Goal: Information Seeking & Learning: Find specific page/section

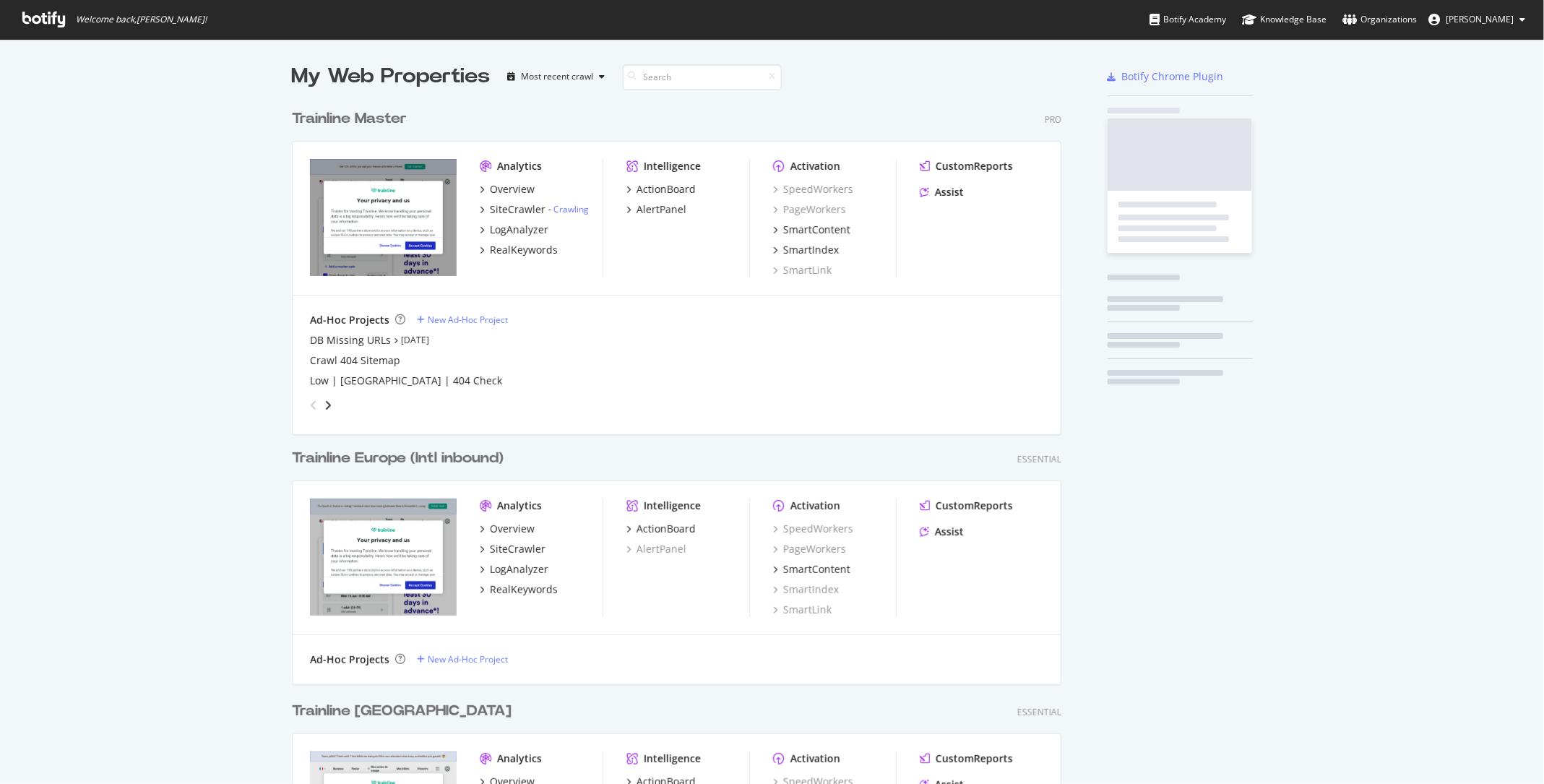
scroll to position [2105, 781]
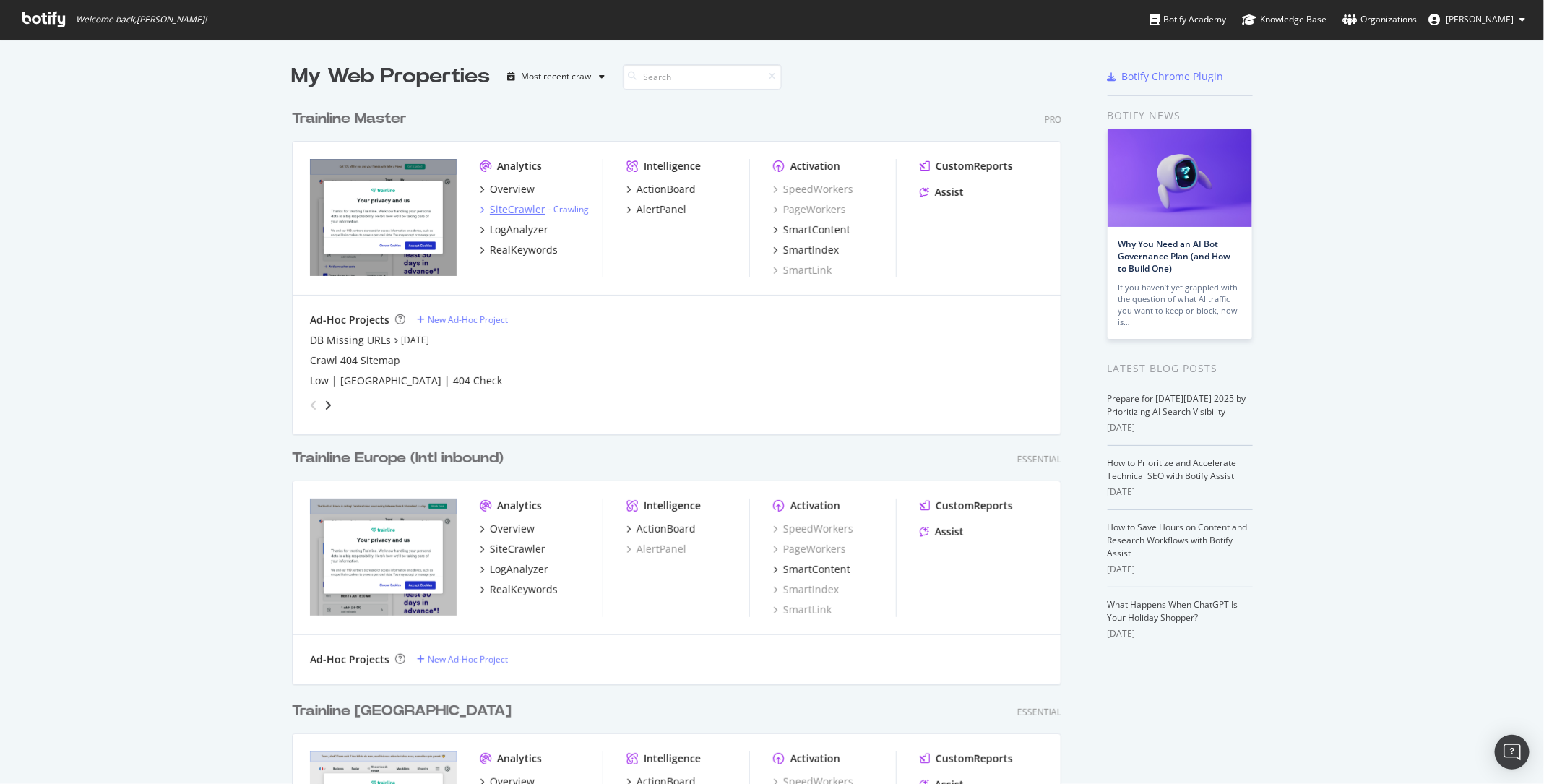
click at [522, 207] on div "SiteCrawler" at bounding box center [517, 209] width 56 height 14
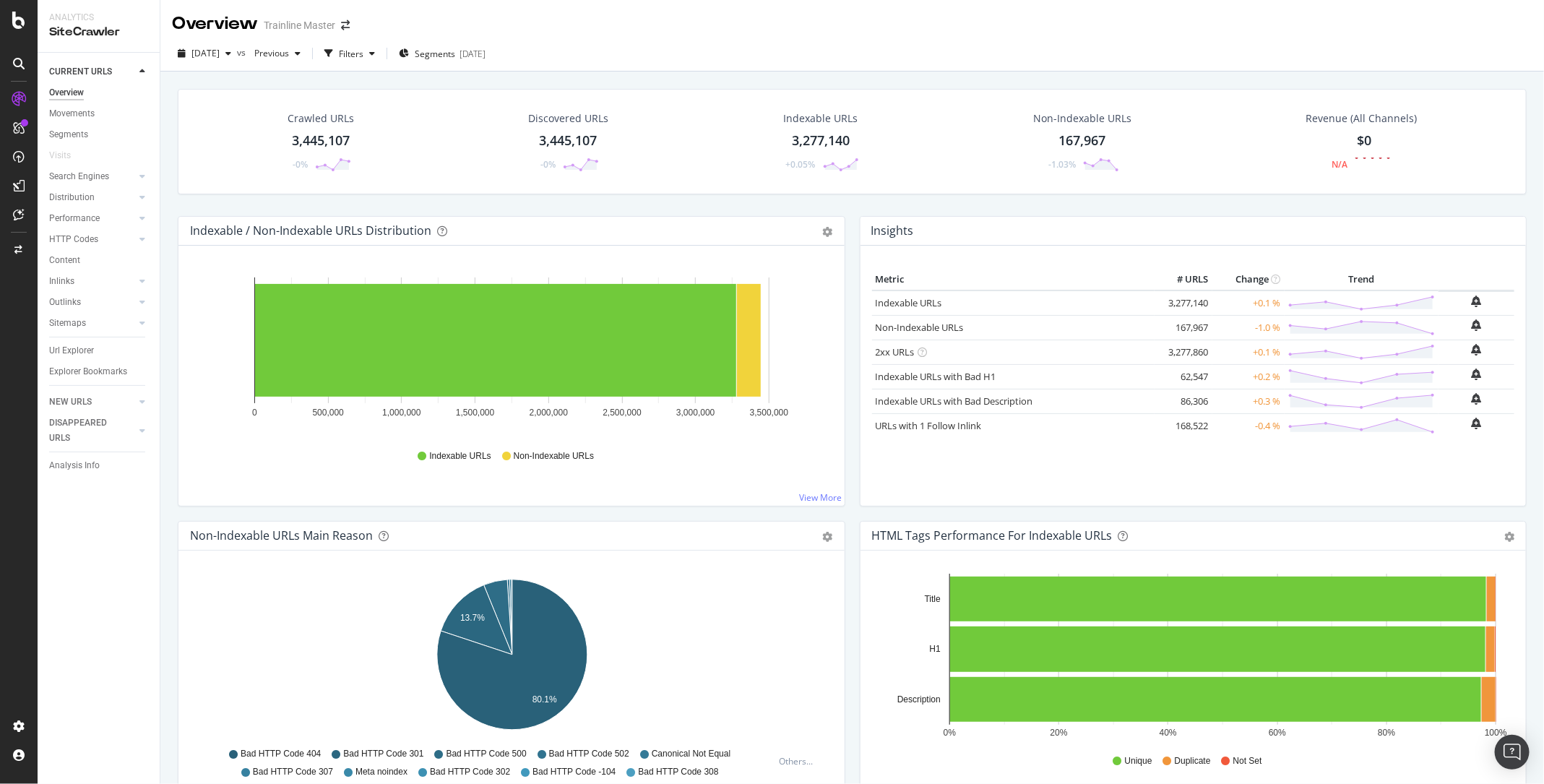
click at [70, 346] on div "Url Explorer" at bounding box center [71, 351] width 45 height 15
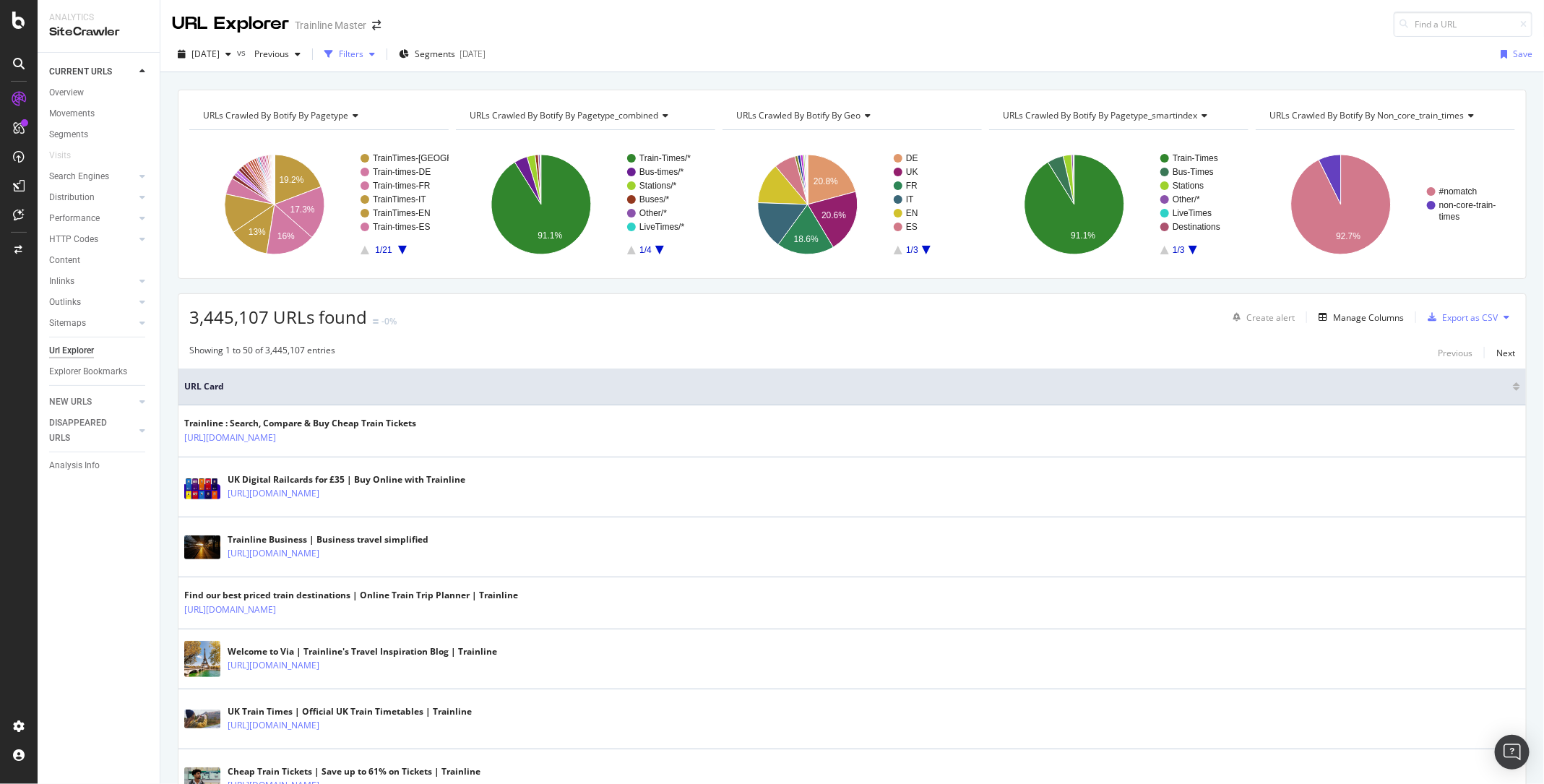
click at [381, 44] on div "Filters" at bounding box center [349, 53] width 62 height 22
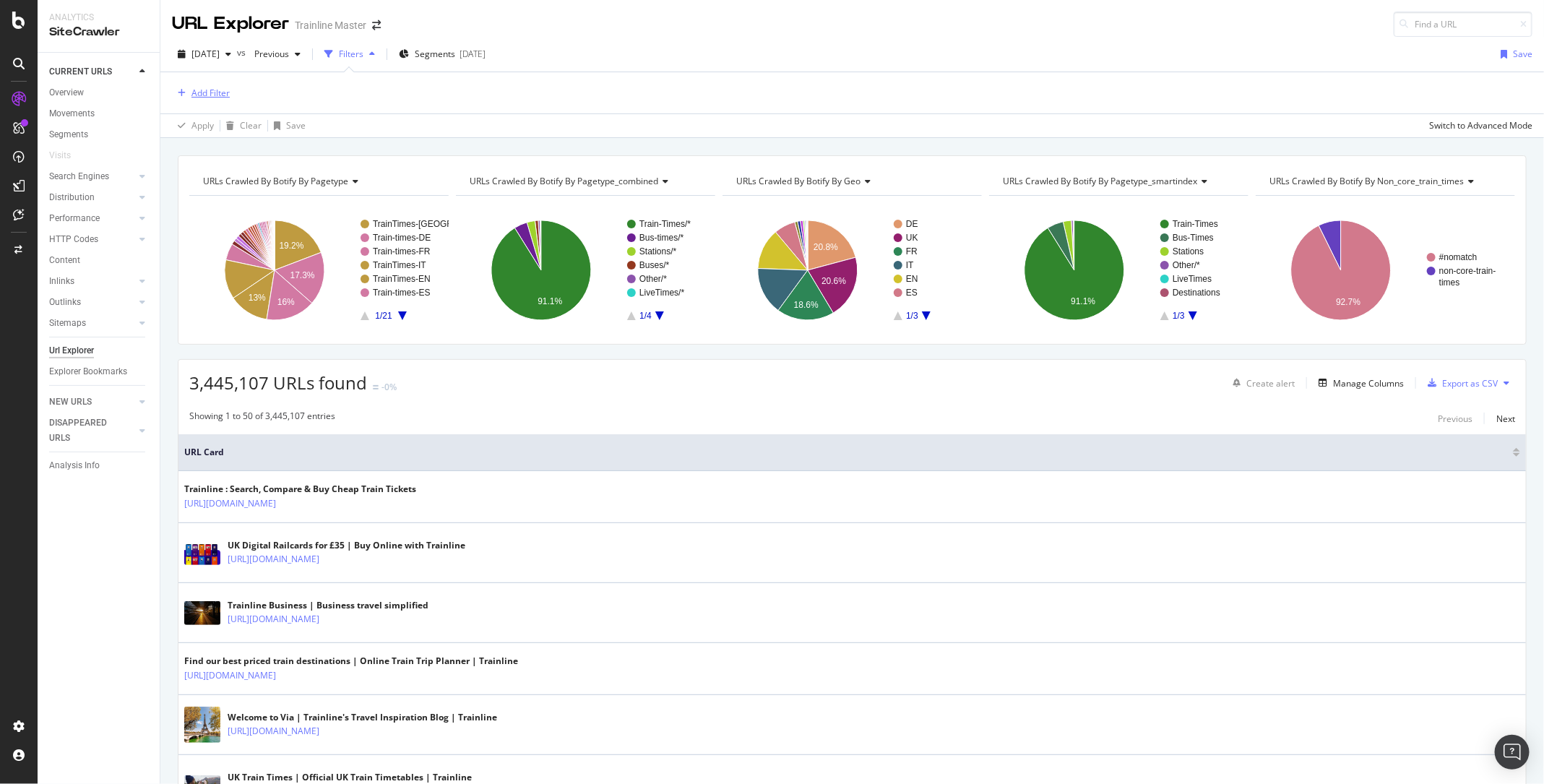
click at [214, 96] on div "Add Filter" at bounding box center [211, 93] width 39 height 13
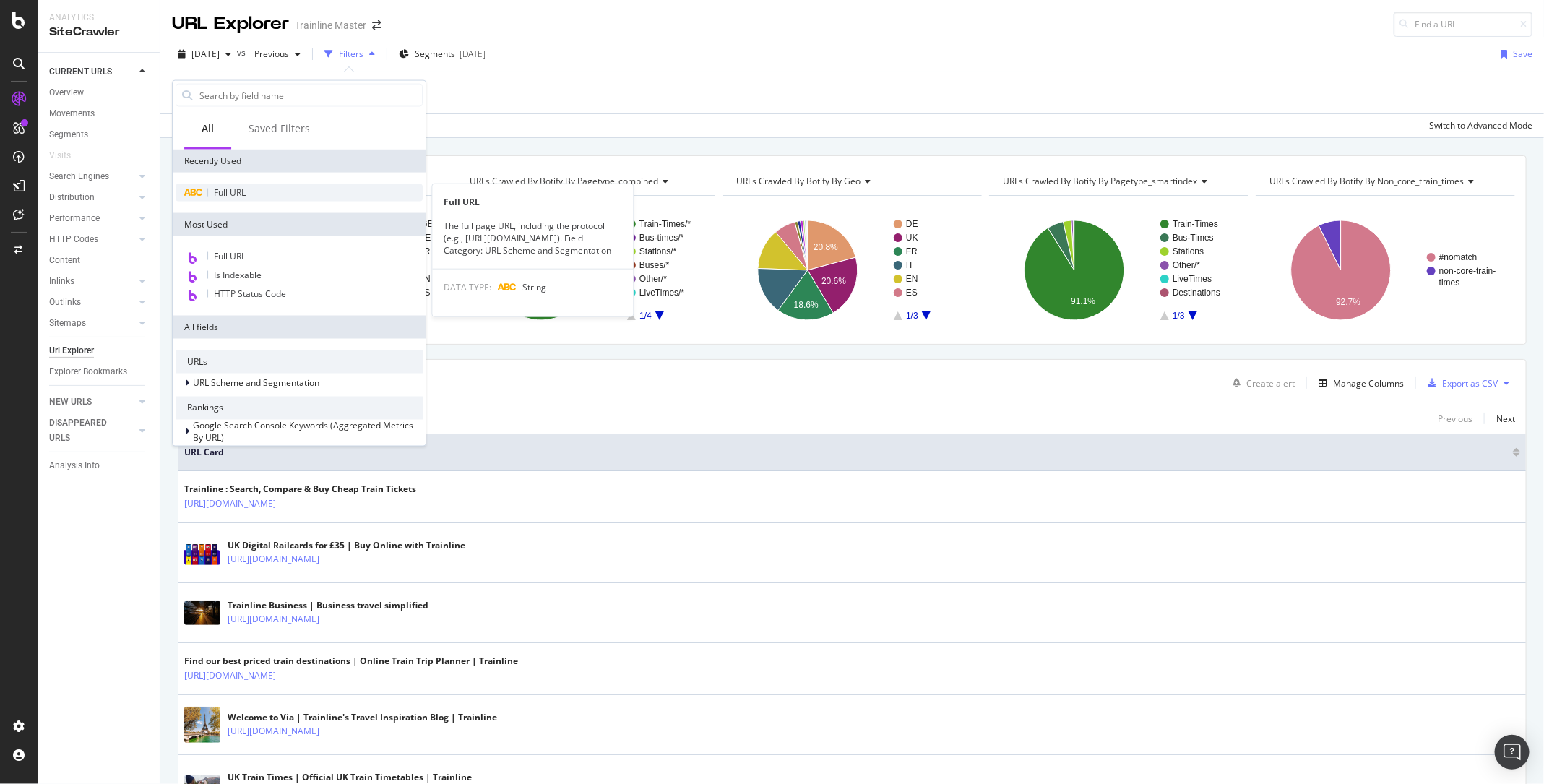
click at [224, 200] on div "Full URL" at bounding box center [299, 192] width 247 height 17
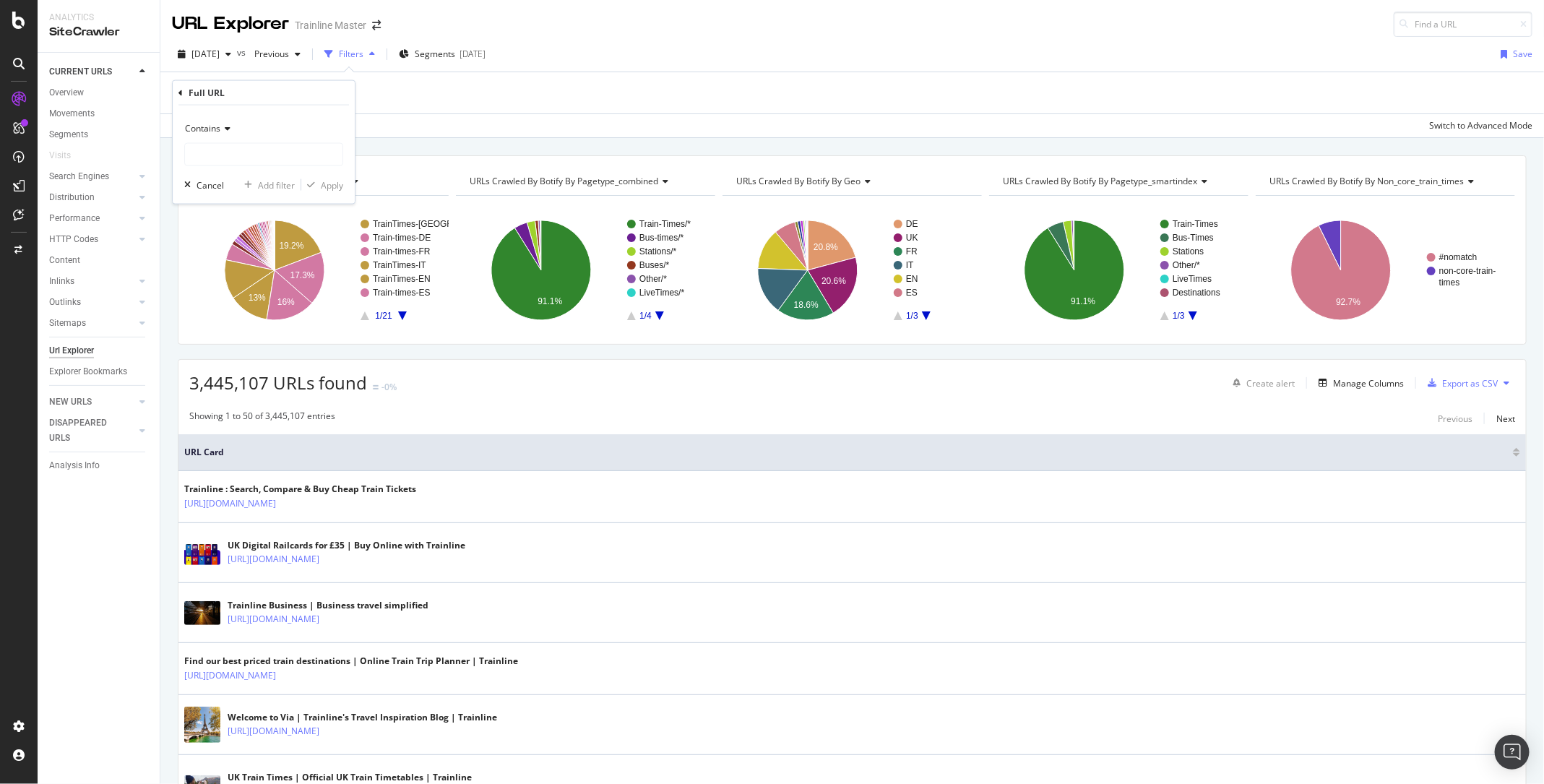
click at [226, 127] on icon at bounding box center [226, 128] width 10 height 9
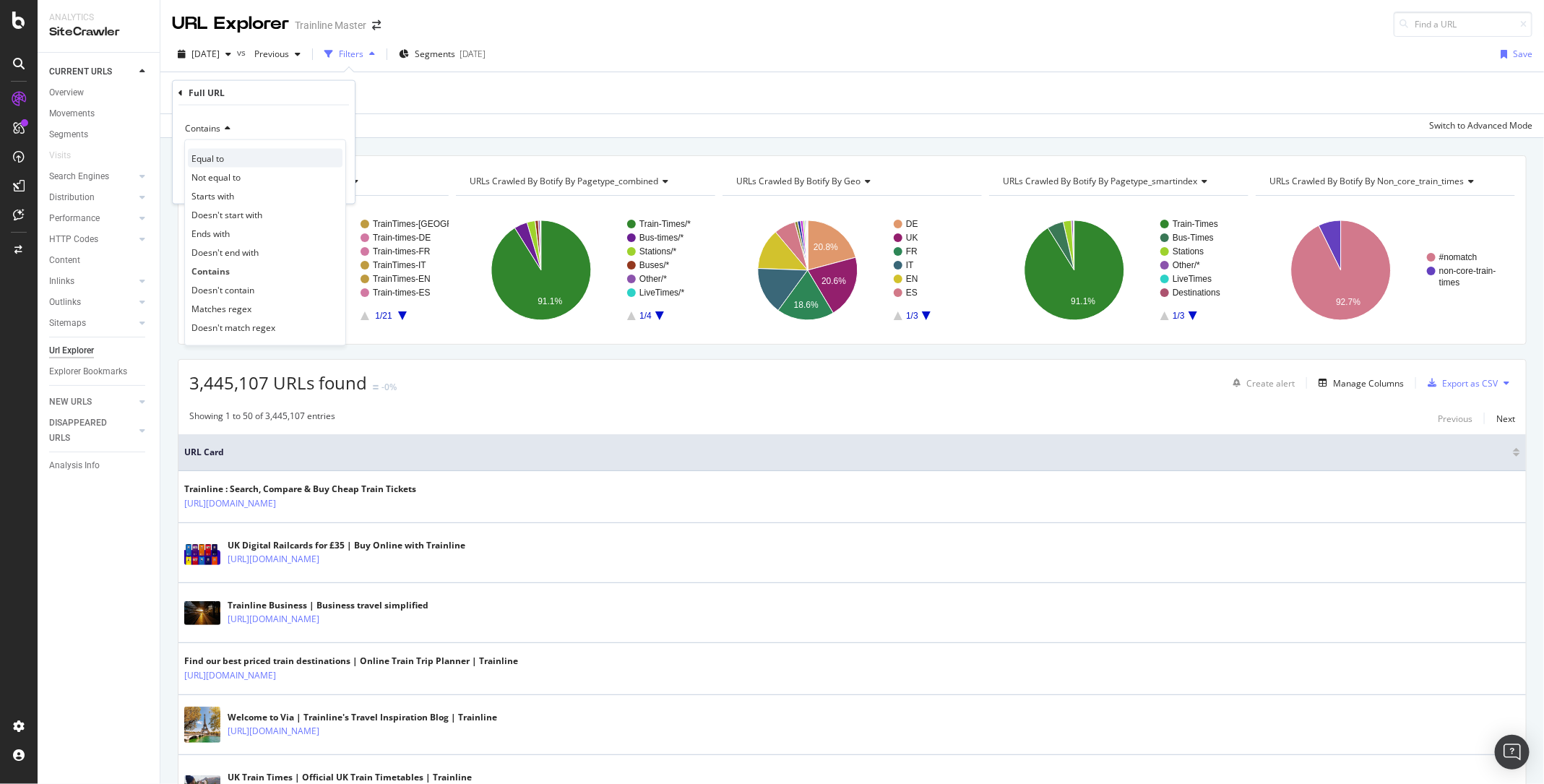
click at [222, 159] on span "Equal to" at bounding box center [208, 158] width 33 height 13
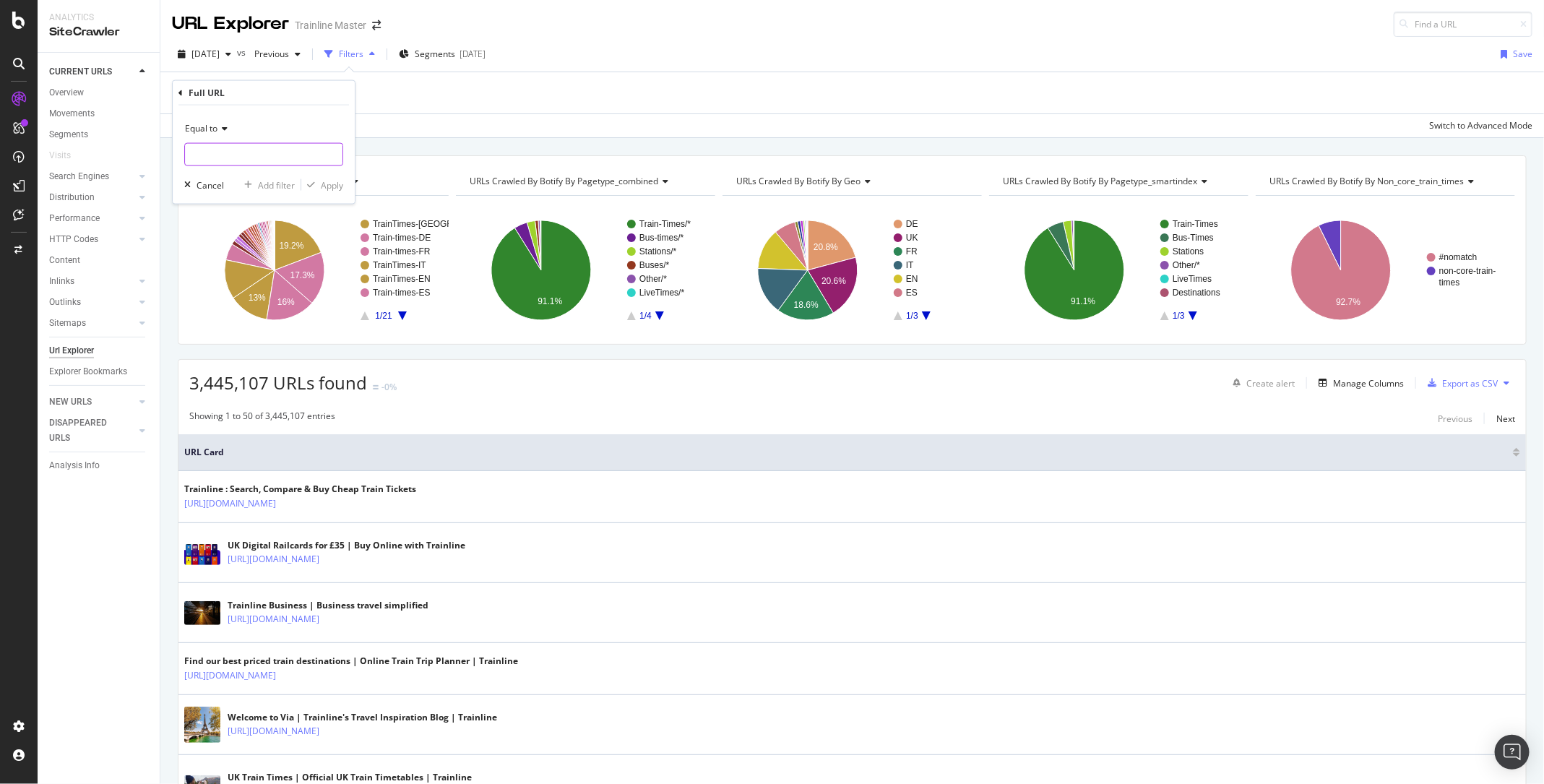
click at [222, 163] on input "text" at bounding box center [263, 154] width 157 height 23
paste input "[URL][DOMAIN_NAME]"
type input "[URL][DOMAIN_NAME]"
click at [322, 181] on div "Apply" at bounding box center [332, 185] width 22 height 13
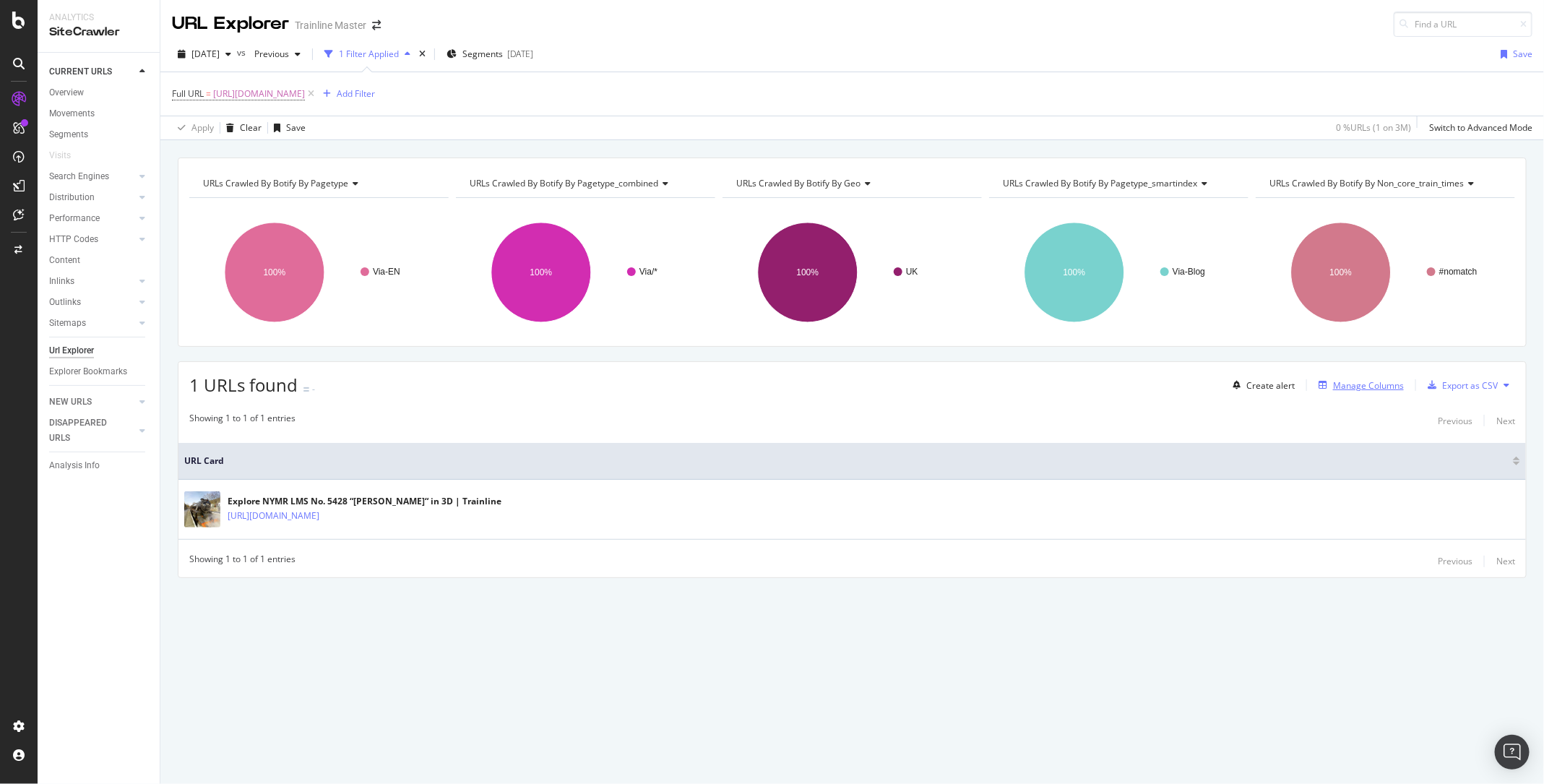
click at [1366, 382] on div "Manage Columns" at bounding box center [1368, 385] width 70 height 13
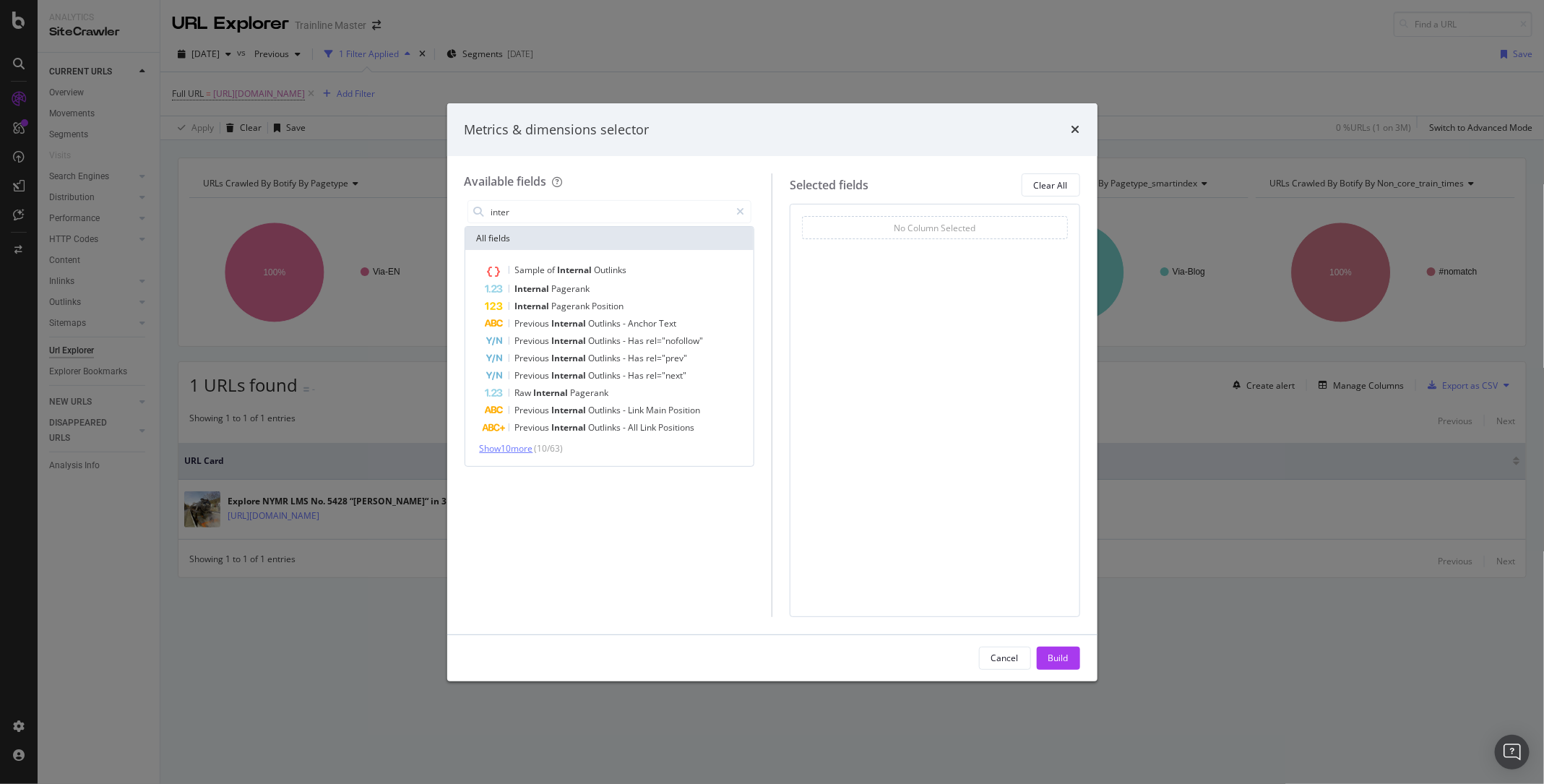
click at [519, 444] on span "Show 10 more" at bounding box center [507, 448] width 53 height 13
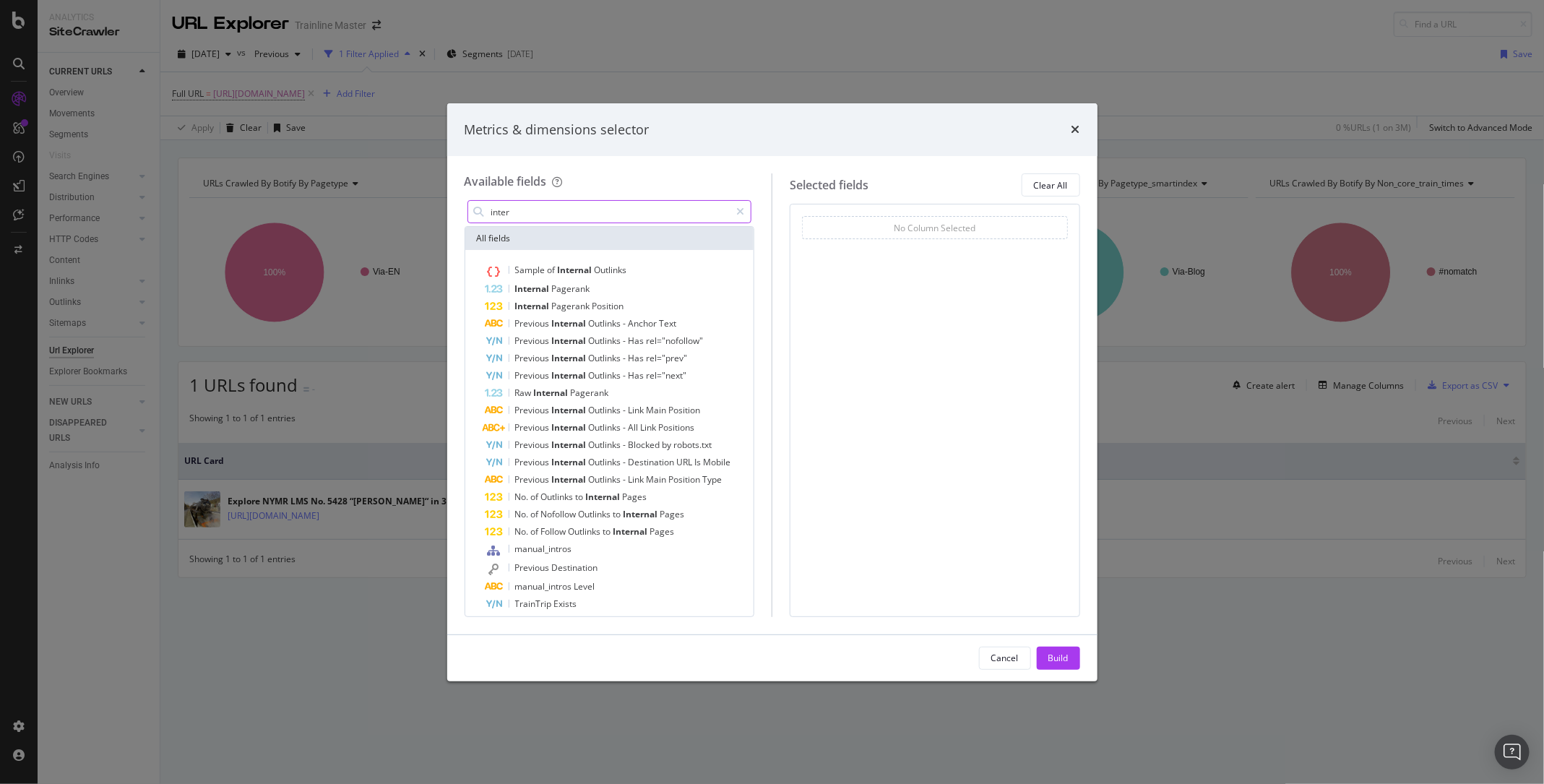
click at [528, 215] on input "inter" at bounding box center [610, 211] width 240 height 22
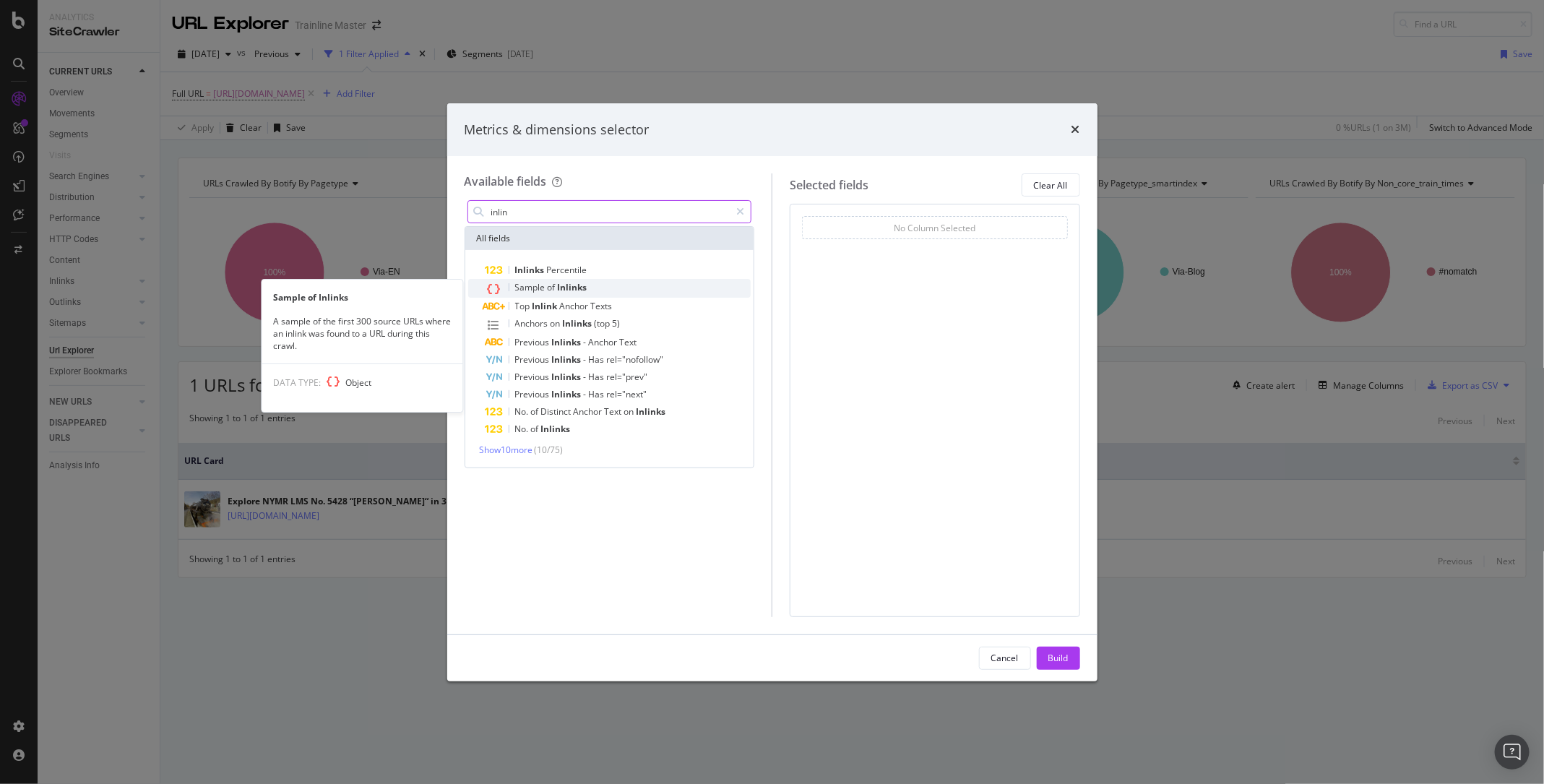
type input "inlin"
click at [556, 286] on span "of" at bounding box center [553, 287] width 10 height 13
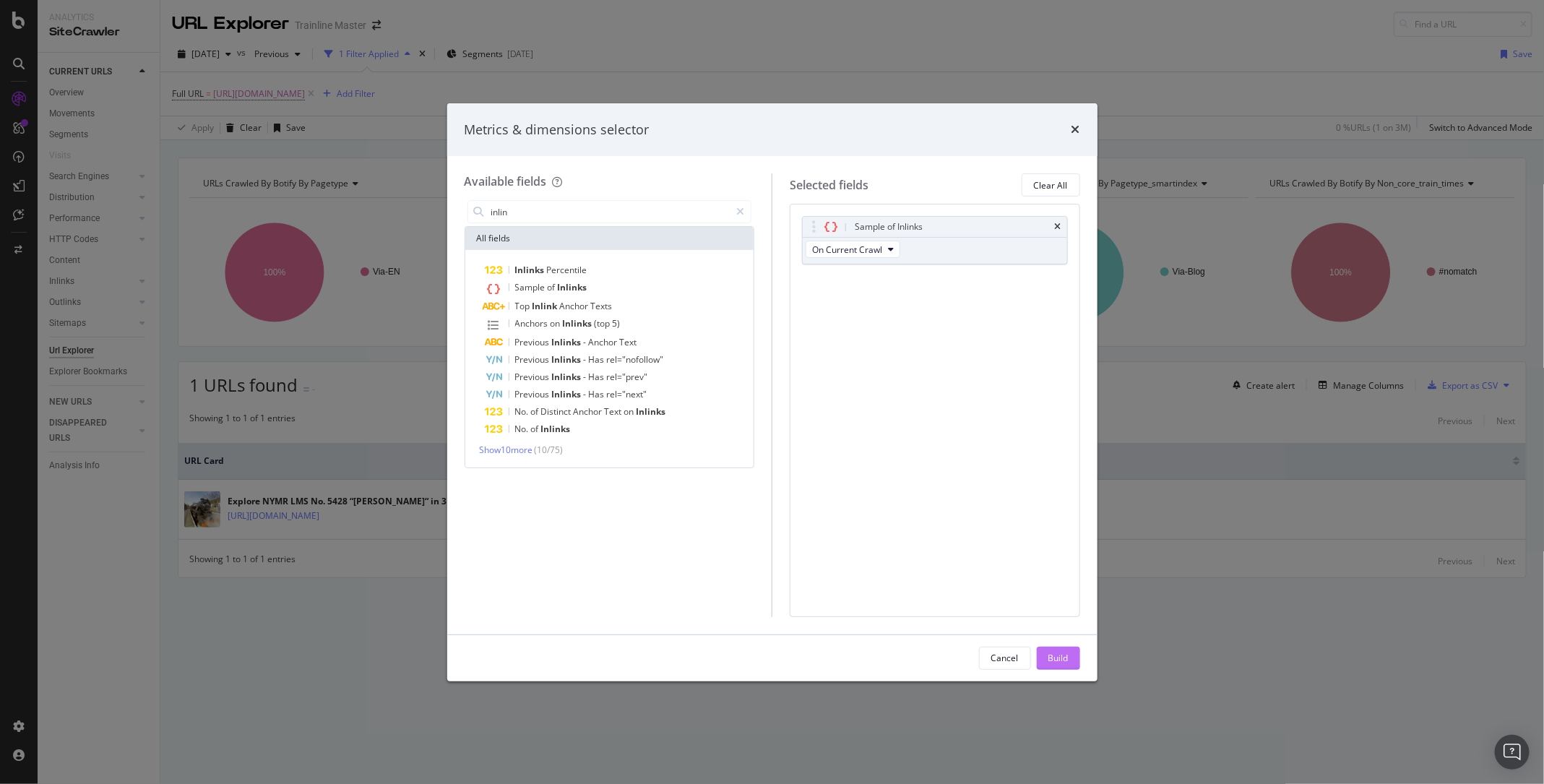
click at [1052, 659] on div "Build" at bounding box center [1058, 657] width 20 height 13
